Goal: Book appointment/travel/reservation

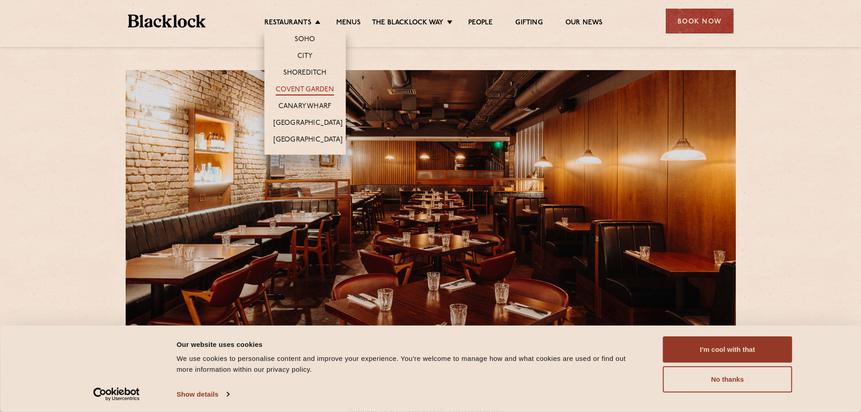
click at [317, 89] on link "Covent Garden" at bounding box center [305, 90] width 58 height 10
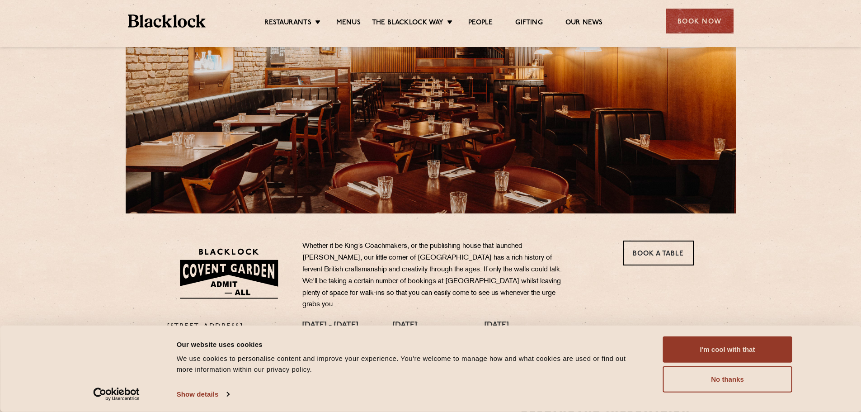
scroll to position [181, 0]
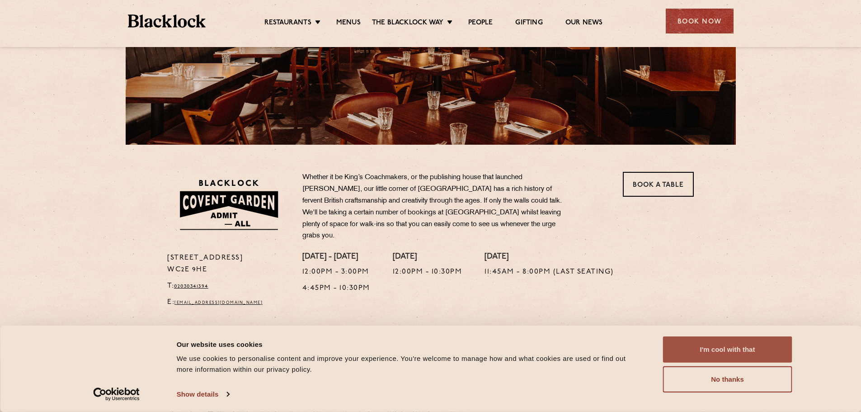
click at [698, 358] on button "I'm cool with that" at bounding box center [727, 349] width 129 height 26
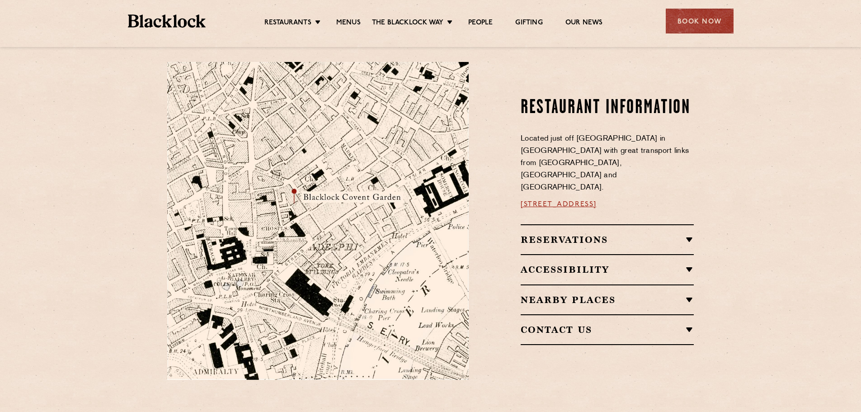
scroll to position [497, 0]
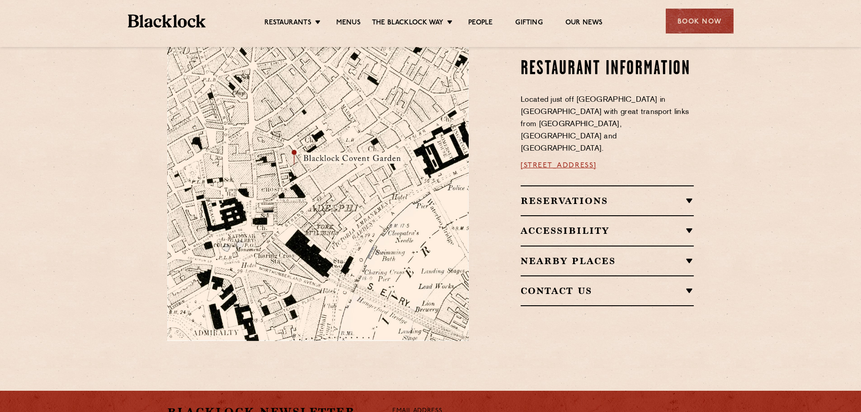
click at [577, 195] on h2 "Reservations" at bounding box center [606, 200] width 173 height 11
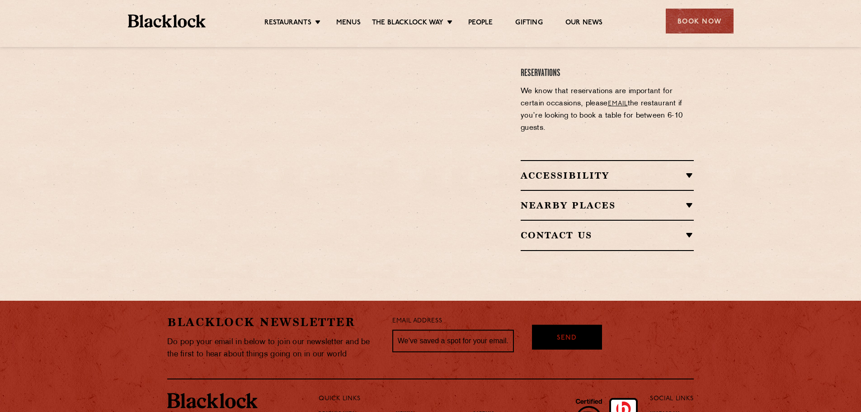
scroll to position [882, 0]
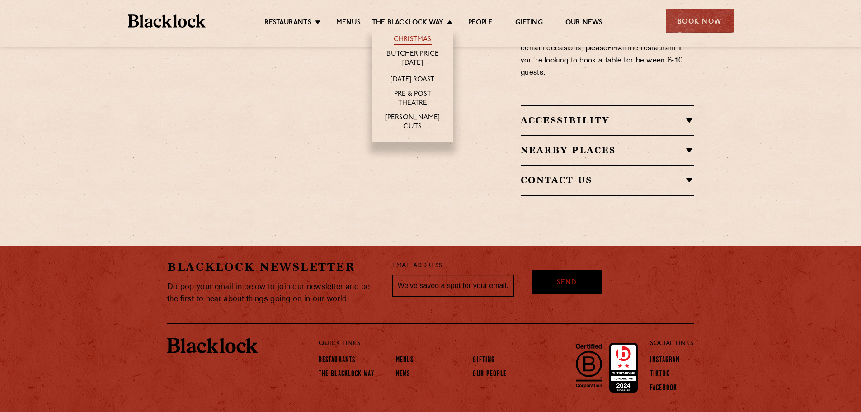
click at [413, 36] on link "Christmas" at bounding box center [413, 40] width 38 height 10
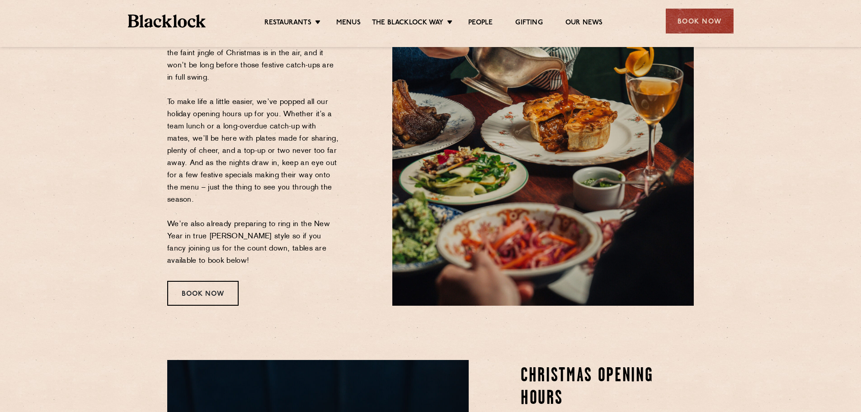
scroll to position [226, 0]
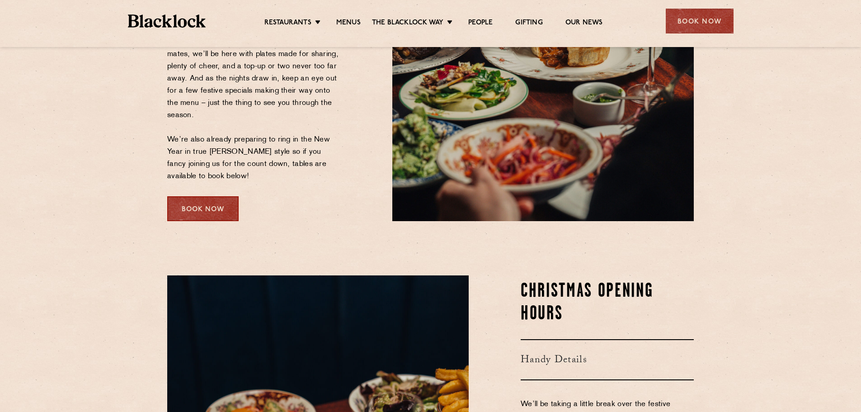
click at [230, 211] on div "Book Now" at bounding box center [202, 208] width 71 height 25
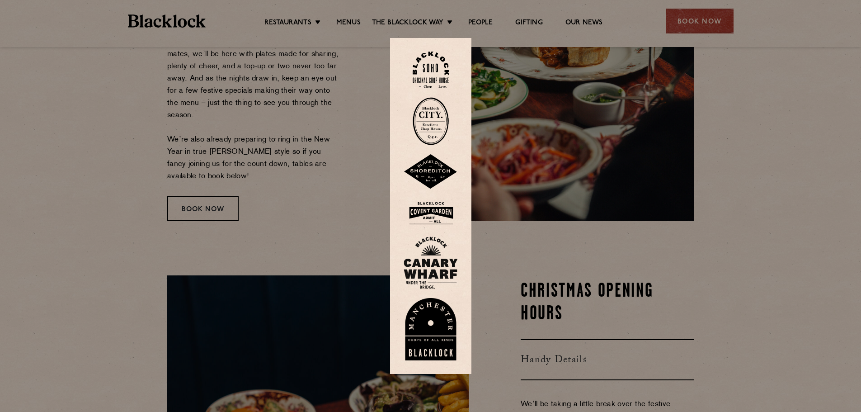
click at [447, 209] on img at bounding box center [430, 212] width 54 height 29
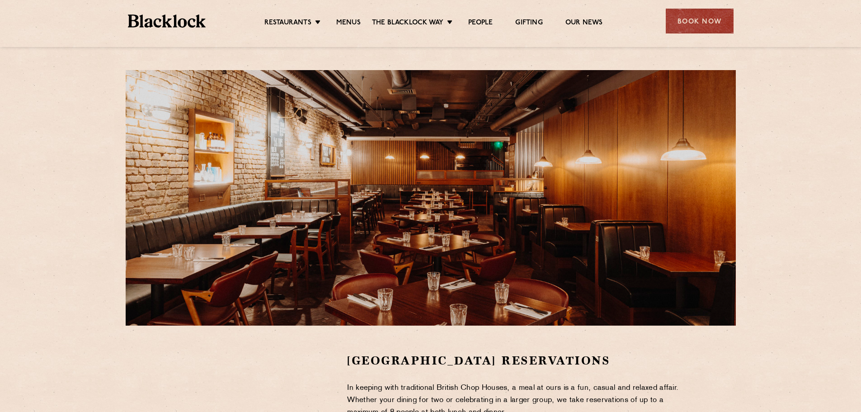
scroll to position [226, 0]
